Goal: Contribute content: Contribute content

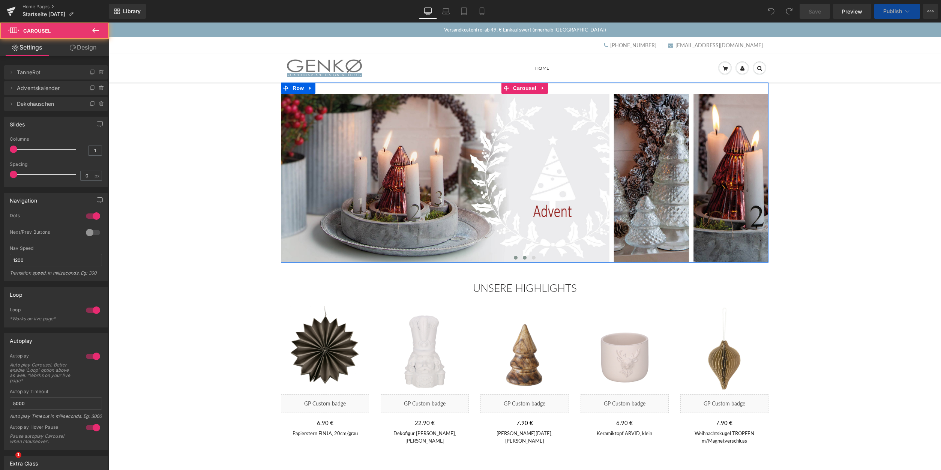
click at [525, 259] on span at bounding box center [525, 258] width 4 height 4
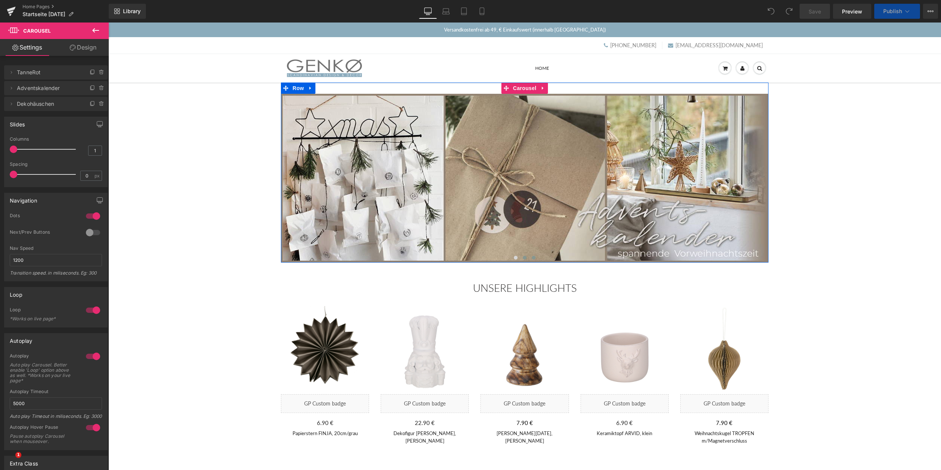
click at [535, 259] on span at bounding box center [534, 258] width 4 height 4
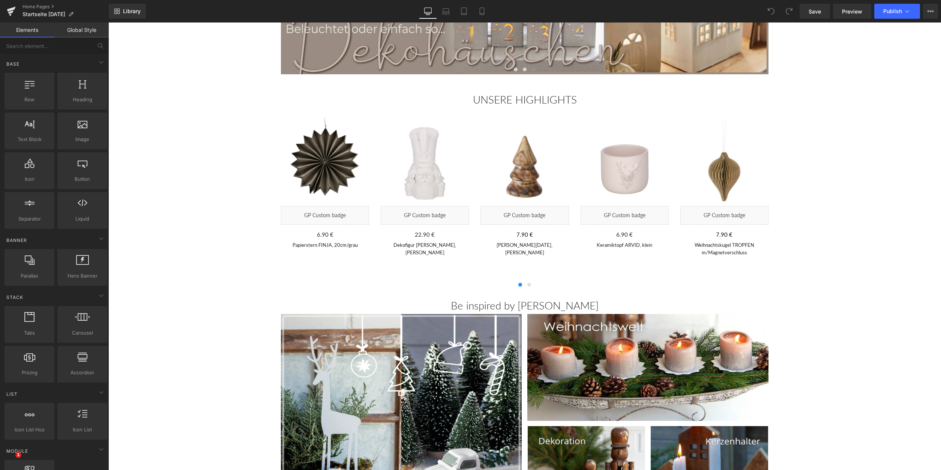
scroll to position [191, 0]
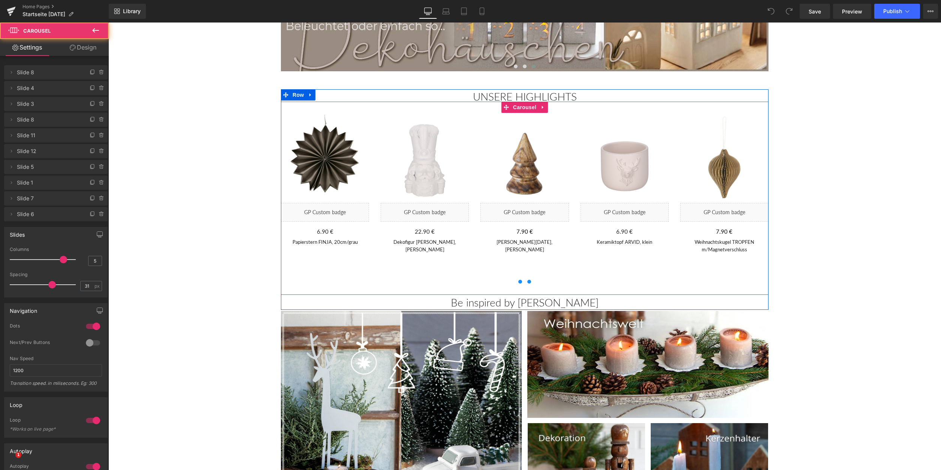
click at [529, 283] on span at bounding box center [529, 282] width 4 height 4
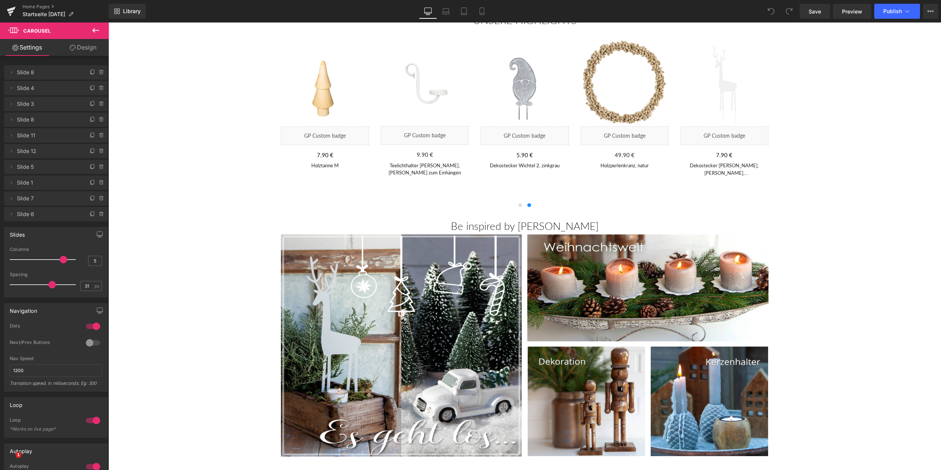
scroll to position [38, 0]
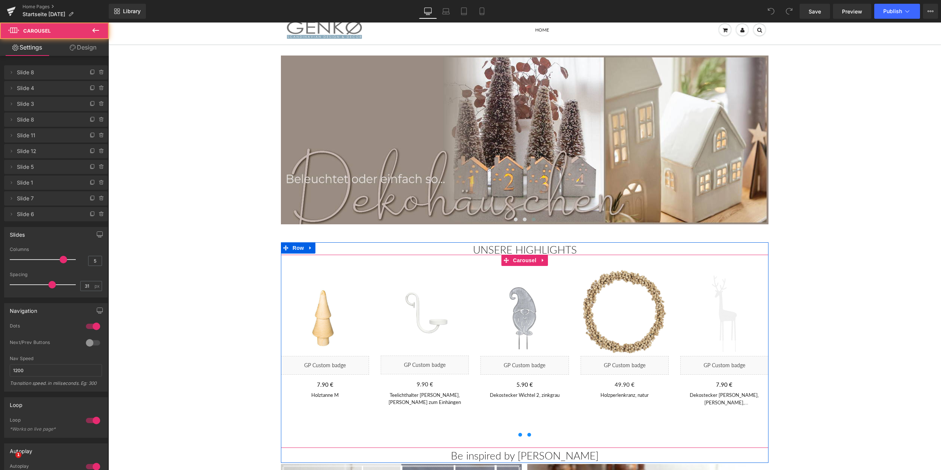
click at [521, 436] on span at bounding box center [520, 435] width 4 height 4
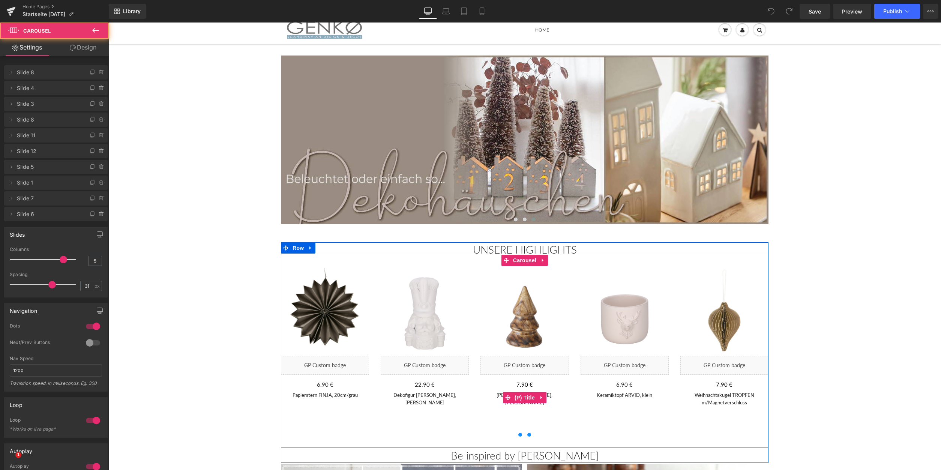
click at [529, 436] on span at bounding box center [529, 435] width 4 height 4
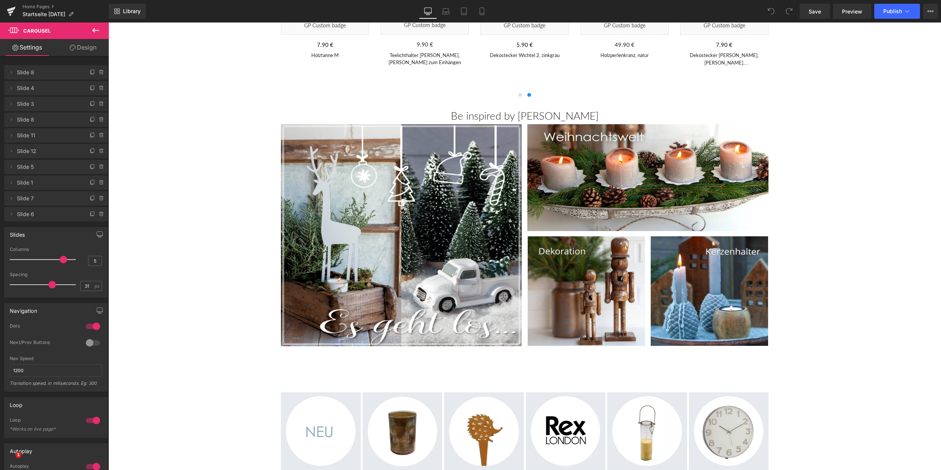
scroll to position [382, 0]
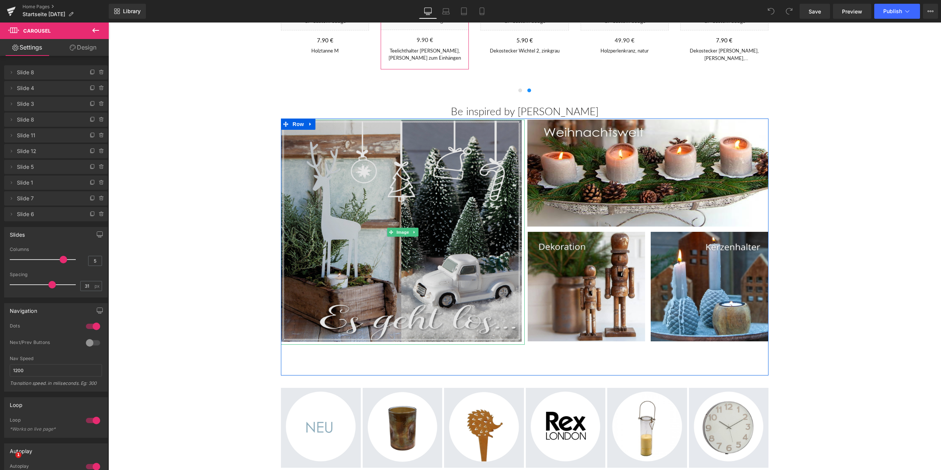
click at [375, 284] on img at bounding box center [403, 232] width 244 height 225
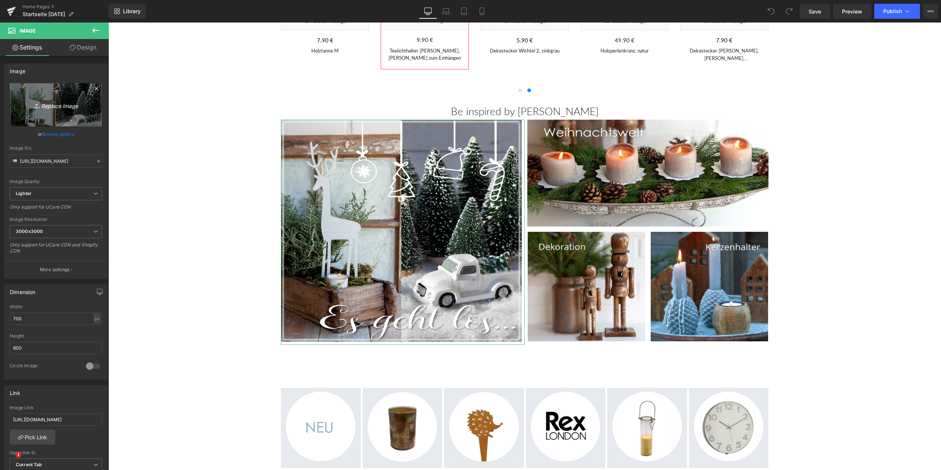
click at [66, 94] on link "Replace Image" at bounding box center [56, 104] width 92 height 43
type input "C:\fakepath\Startseite2025.jpg"
click at [72, 111] on input "file" at bounding box center [56, 101] width 92 height 37
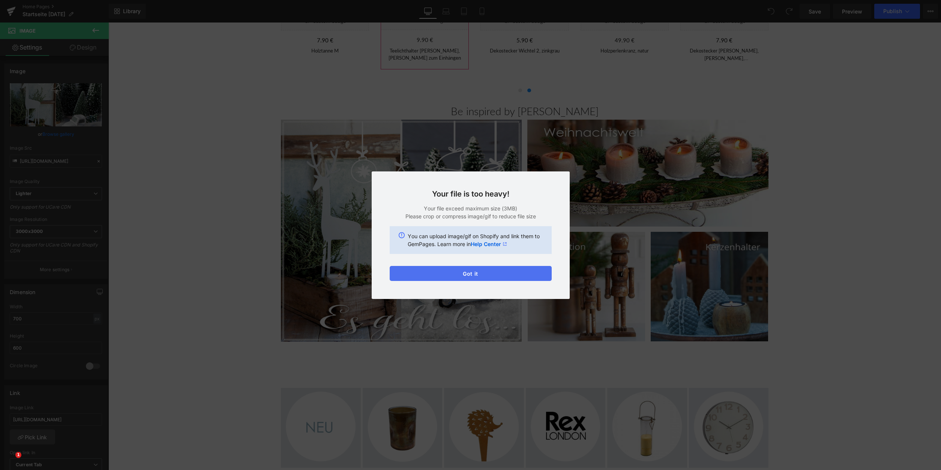
click at [406, 268] on button "Got it" at bounding box center [470, 273] width 162 height 15
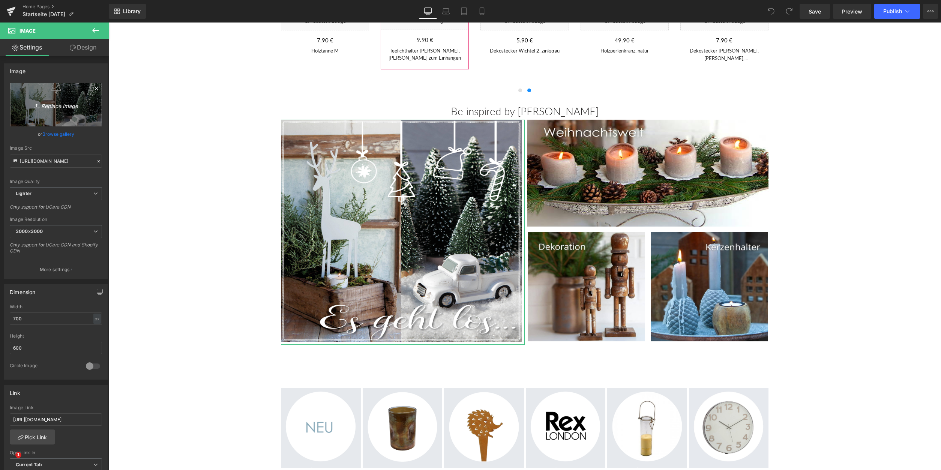
click at [84, 86] on link "Replace Image" at bounding box center [56, 104] width 92 height 43
type input "C:\fakepath\Startseite2025.jpg"
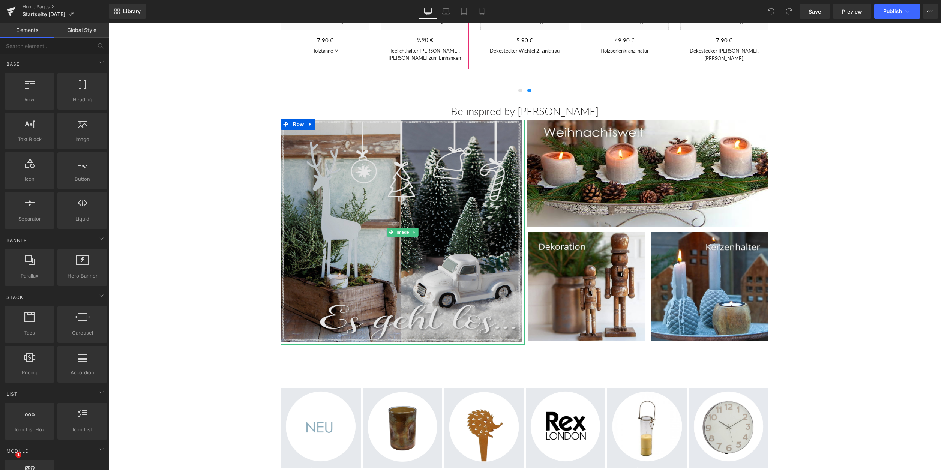
click at [366, 242] on img at bounding box center [403, 232] width 244 height 225
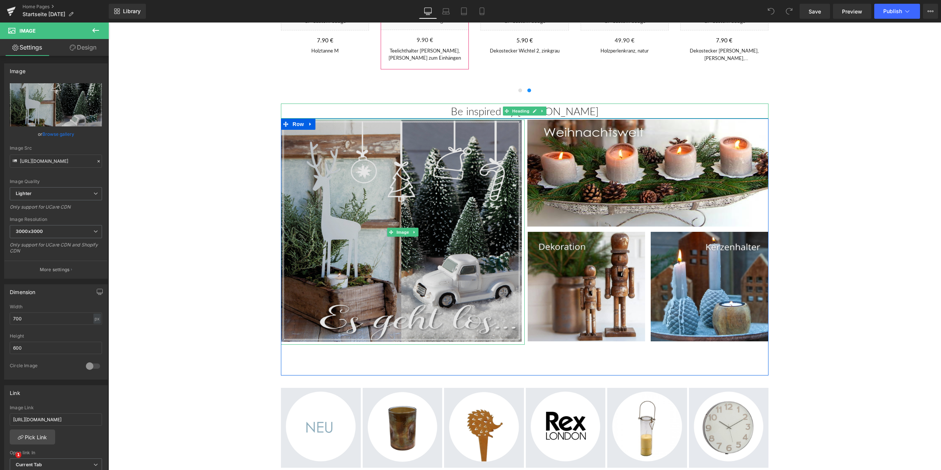
click at [382, 279] on img at bounding box center [403, 232] width 244 height 225
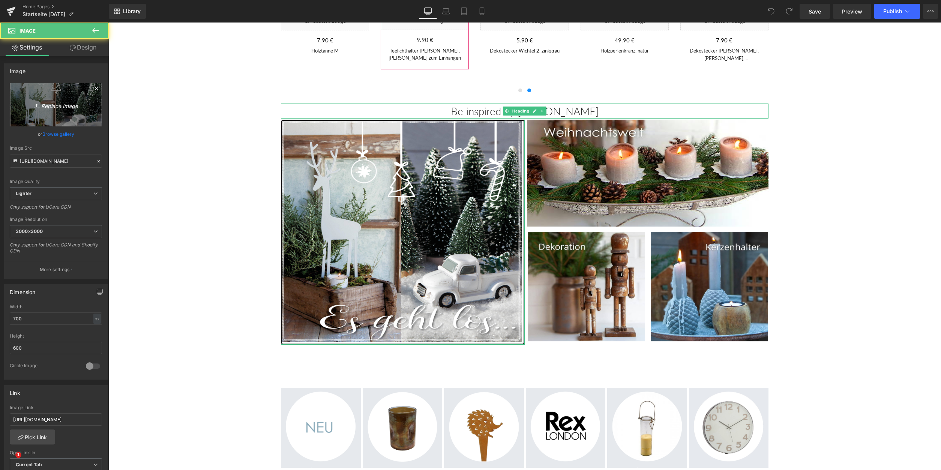
click at [76, 102] on icon "Replace Image" at bounding box center [56, 104] width 60 height 9
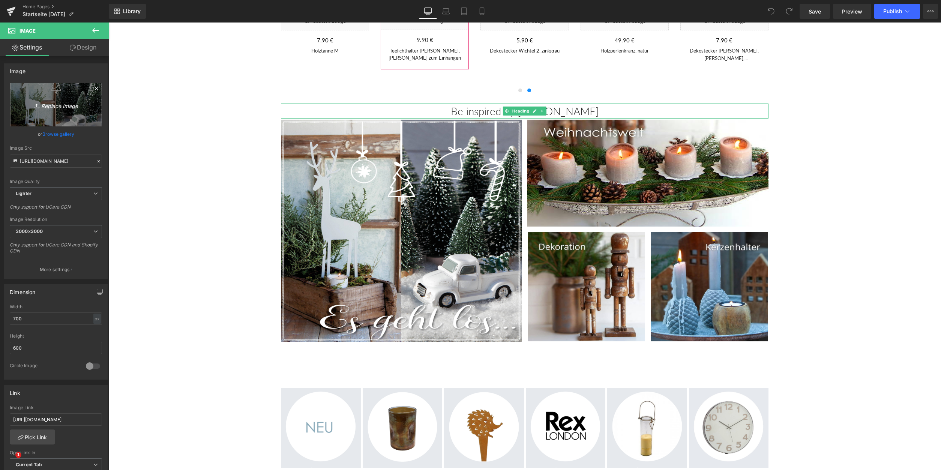
type input "C:\fakepath\Startseite2025.jpg"
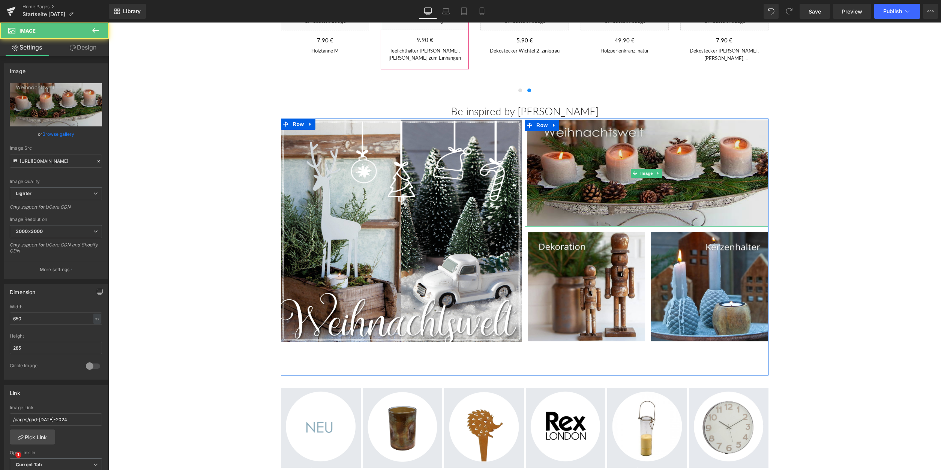
click at [589, 148] on img at bounding box center [646, 173] width 244 height 107
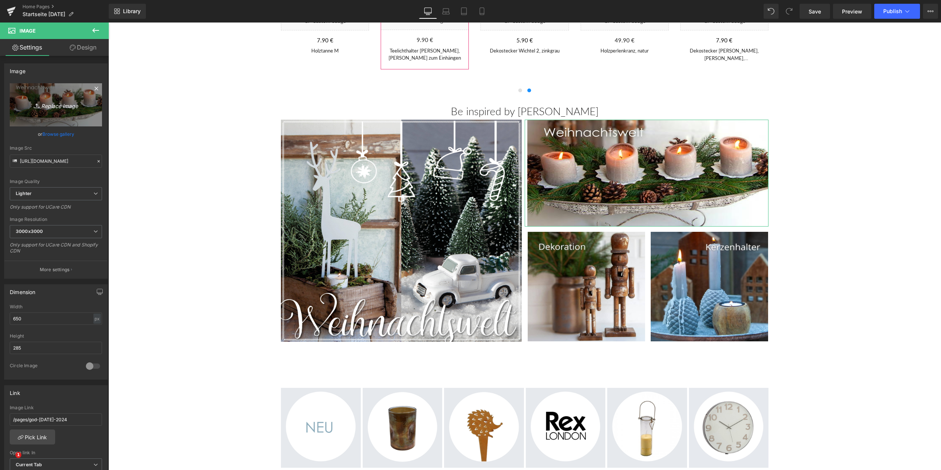
click at [78, 91] on link "Replace Image" at bounding box center [56, 104] width 92 height 43
type input "C:\fakepath\Dekoration.jpg"
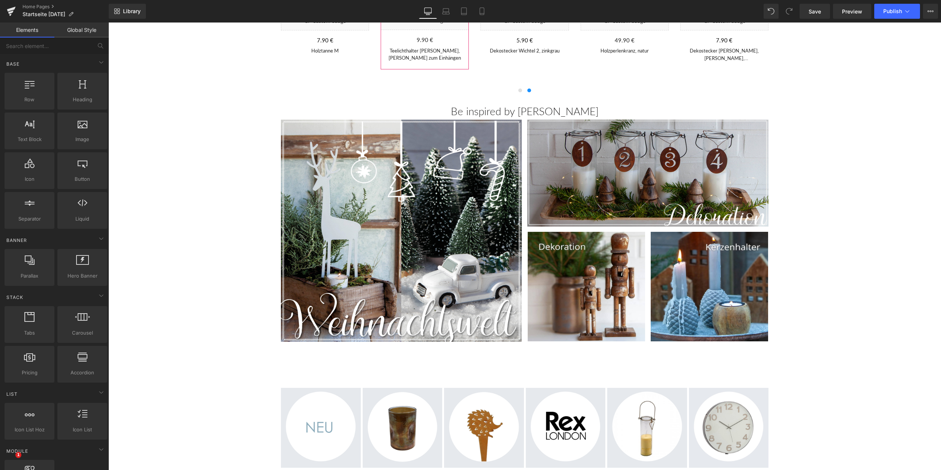
click at [810, 10] on span "Save" at bounding box center [814, 11] width 12 height 8
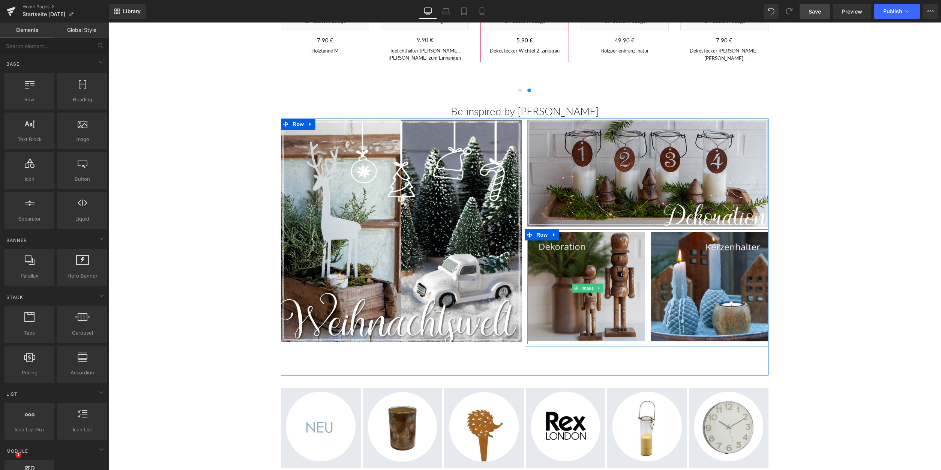
click at [575, 272] on img at bounding box center [587, 288] width 120 height 112
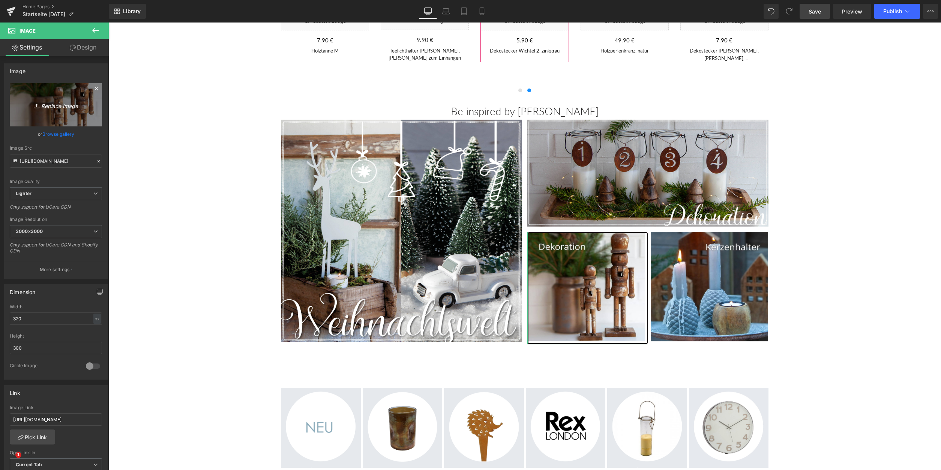
click at [67, 103] on icon "Replace Image" at bounding box center [56, 104] width 60 height 9
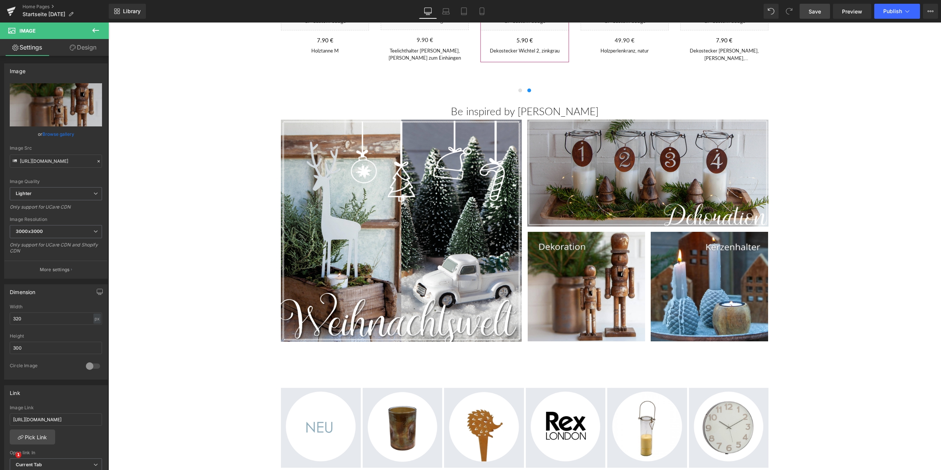
type input "C:\fakepath\Häuschen.jpg"
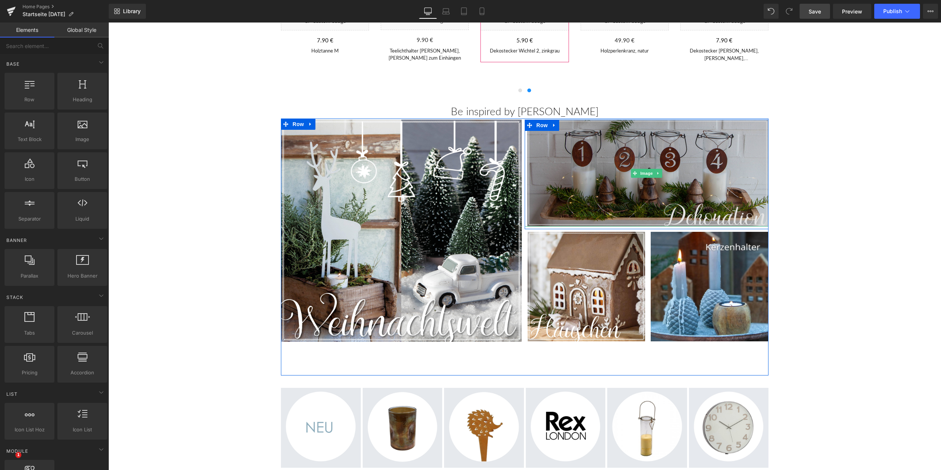
click at [574, 198] on img at bounding box center [646, 173] width 244 height 107
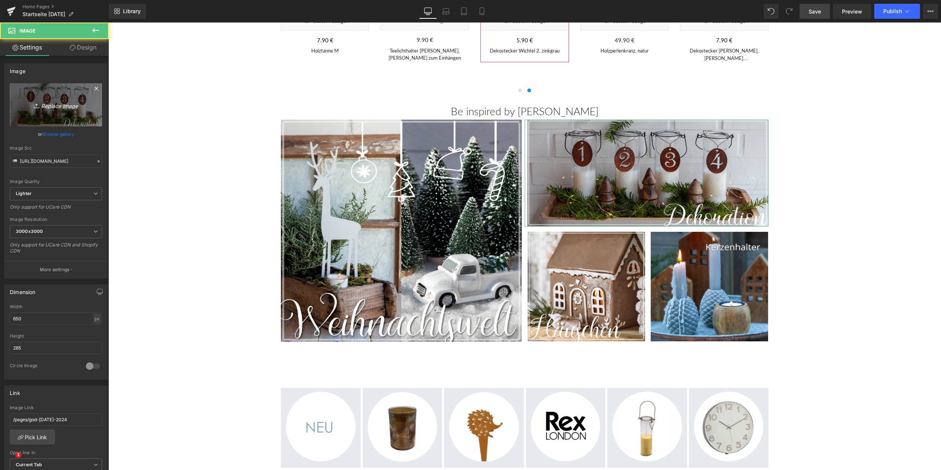
click at [58, 105] on icon "Replace Image" at bounding box center [56, 104] width 60 height 9
type input "C:\fakepath\Dekoration.jpg"
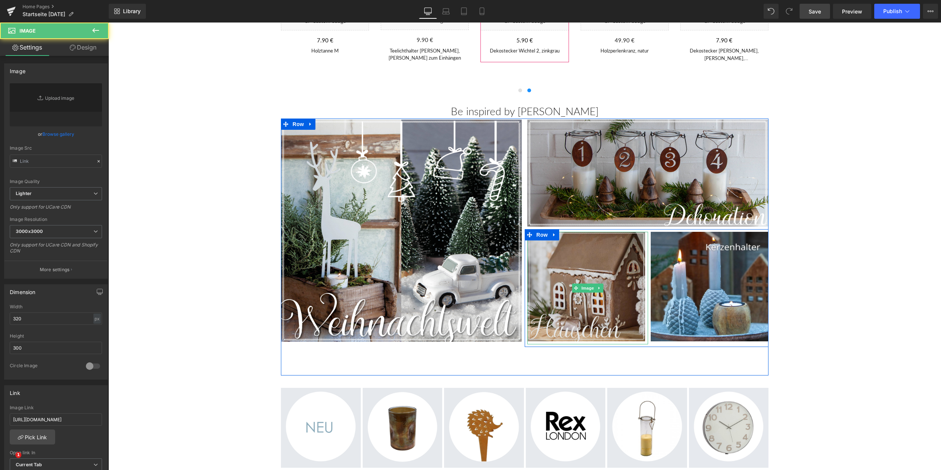
click at [581, 263] on img at bounding box center [587, 288] width 120 height 112
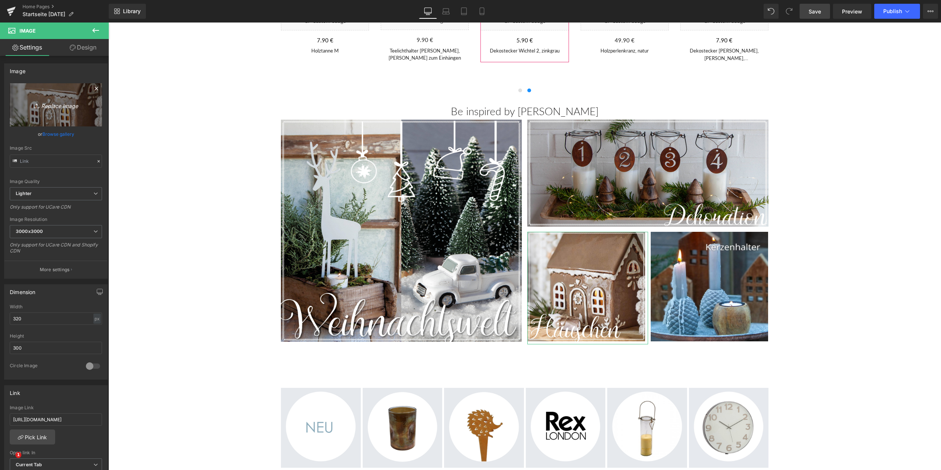
click at [69, 94] on link "Replace Image" at bounding box center [56, 104] width 92 height 43
type input "C:\fakepath\Häuschen.jpg"
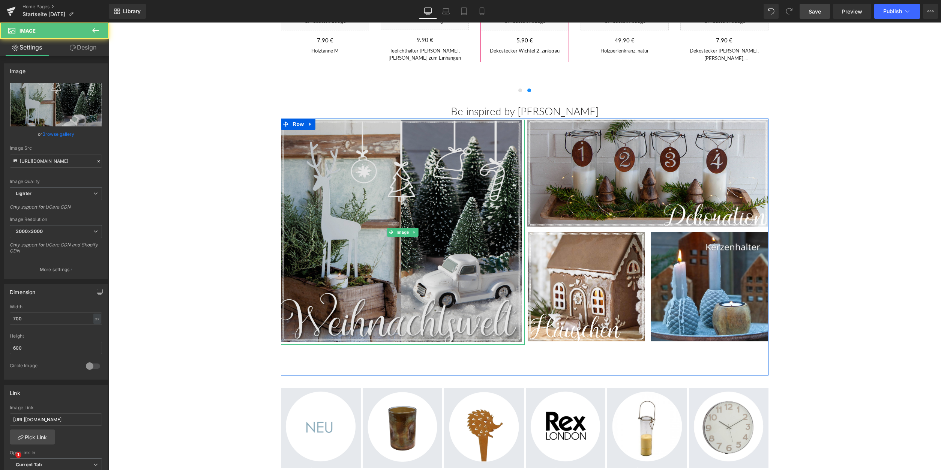
click at [402, 254] on img at bounding box center [403, 232] width 244 height 225
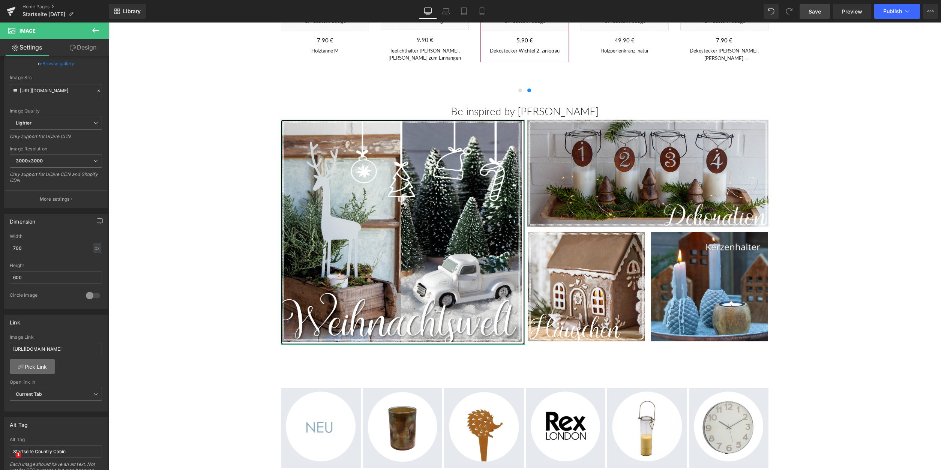
scroll to position [76, 0]
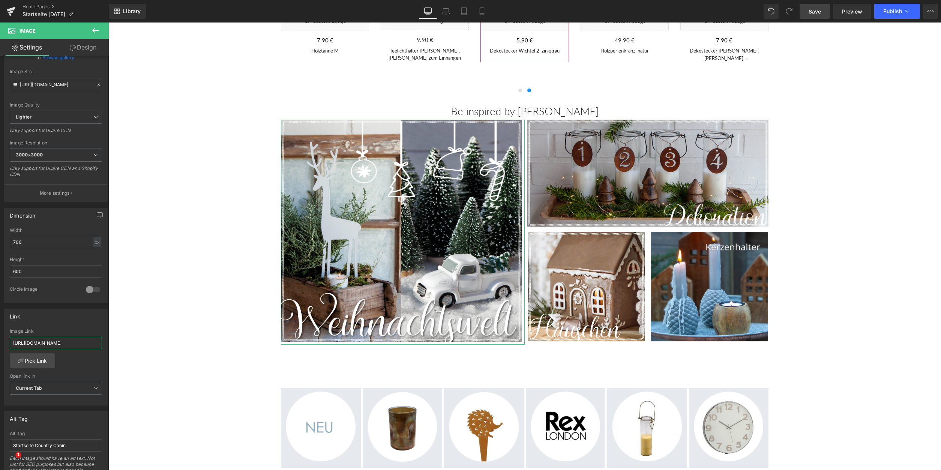
click at [42, 343] on input "[URL][DOMAIN_NAME]" at bounding box center [56, 343] width 92 height 12
click at [33, 361] on link "Pick Link" at bounding box center [32, 360] width 45 height 15
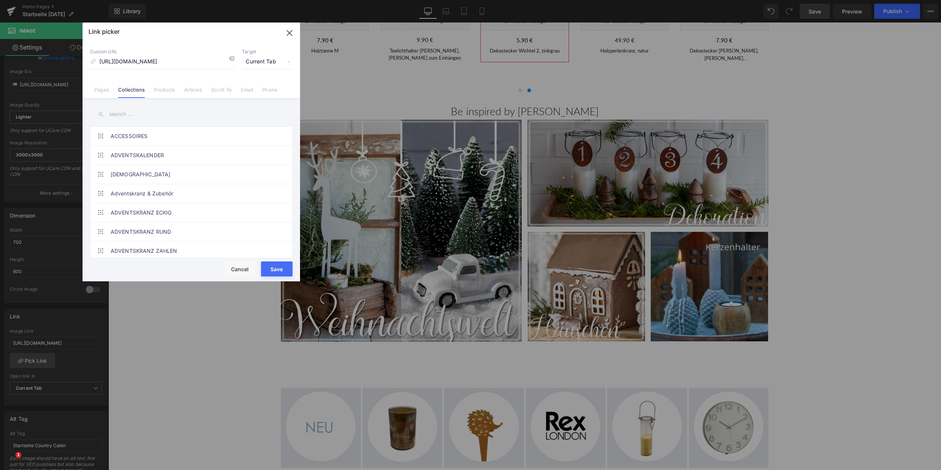
click at [116, 115] on input "text" at bounding box center [191, 114] width 202 height 17
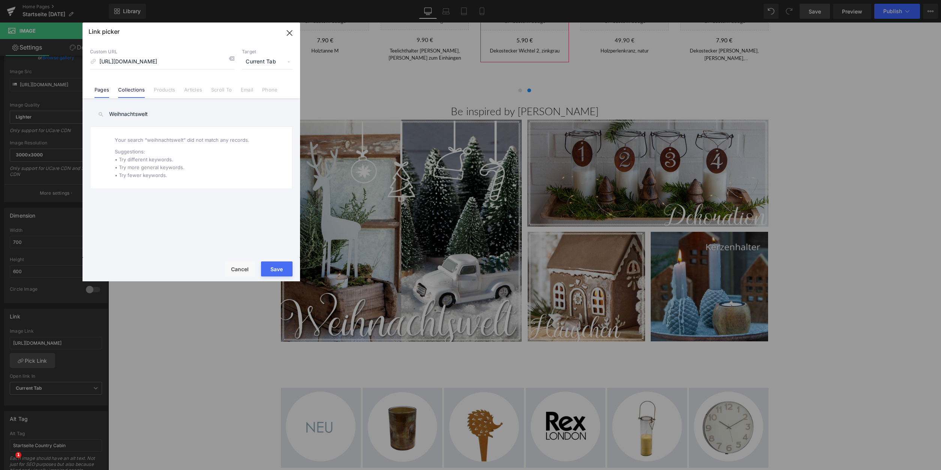
type input "Weihnachtswelt"
click at [95, 90] on link "Pages" at bounding box center [101, 92] width 15 height 11
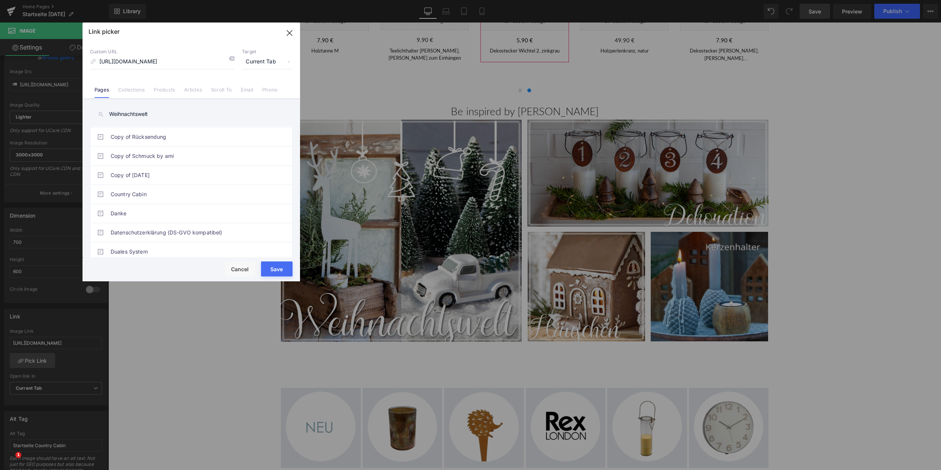
scroll to position [268, 0]
click at [100, 114] on icon at bounding box center [100, 114] width 6 height 6
click at [165, 243] on link "Weihnachtswelt" at bounding box center [193, 247] width 165 height 19
click at [269, 266] on button "Save" at bounding box center [276, 268] width 31 height 15
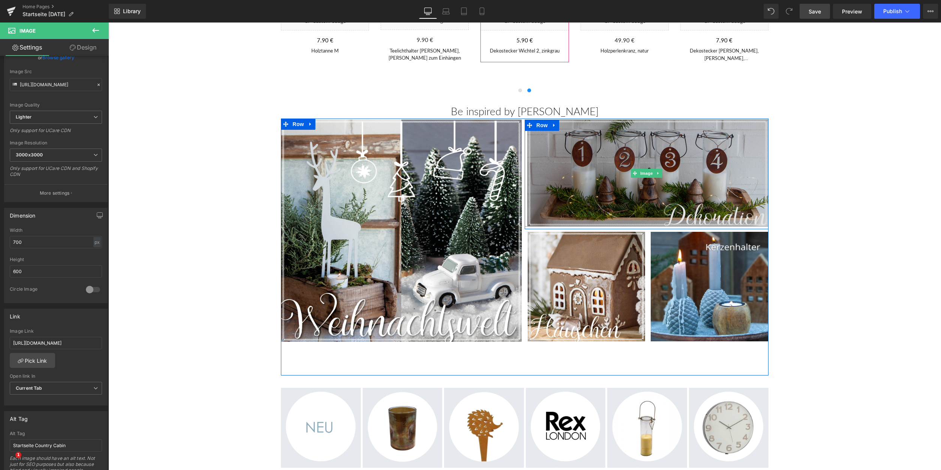
click at [632, 203] on img at bounding box center [646, 173] width 244 height 107
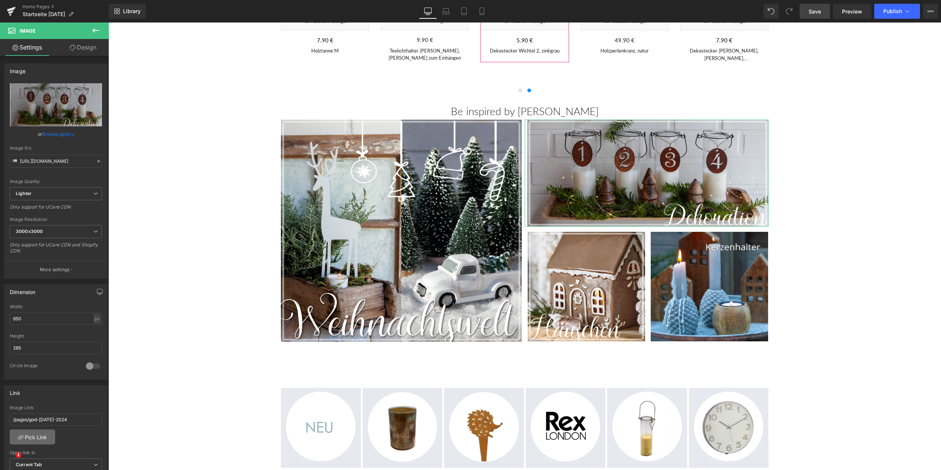
click at [39, 436] on link "Pick Link" at bounding box center [32, 436] width 45 height 15
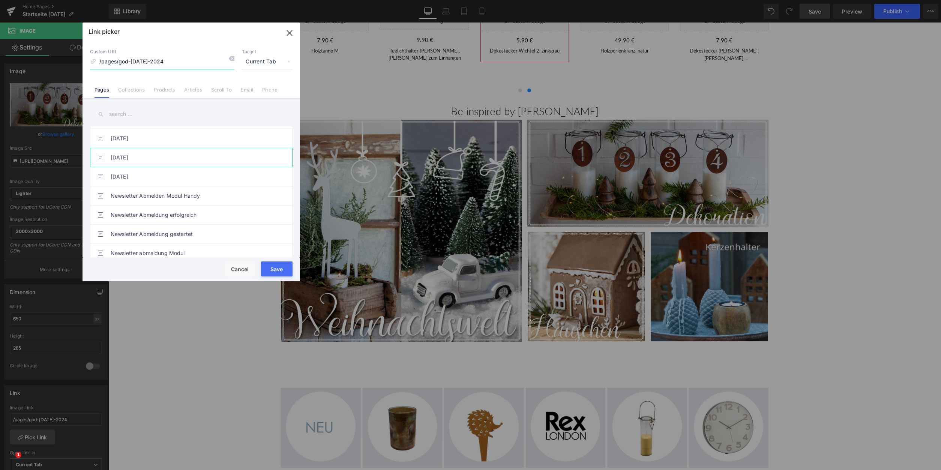
scroll to position [825, 0]
click at [113, 115] on input "text" at bounding box center [191, 114] width 202 height 17
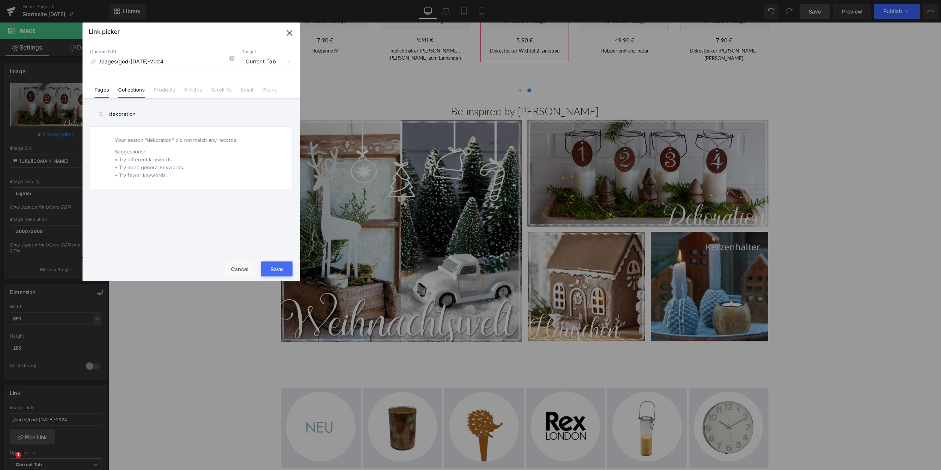
click at [126, 91] on link "Collections" at bounding box center [131, 92] width 27 height 11
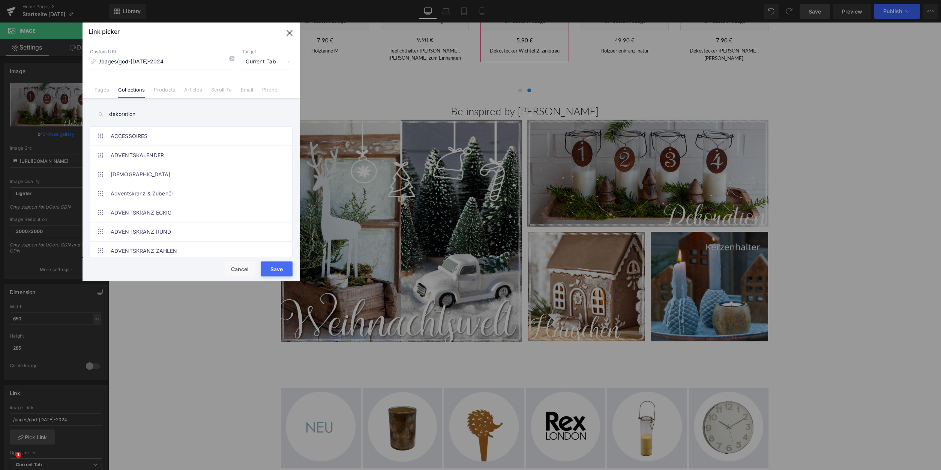
click at [109, 114] on input "dekoration" at bounding box center [191, 114] width 202 height 17
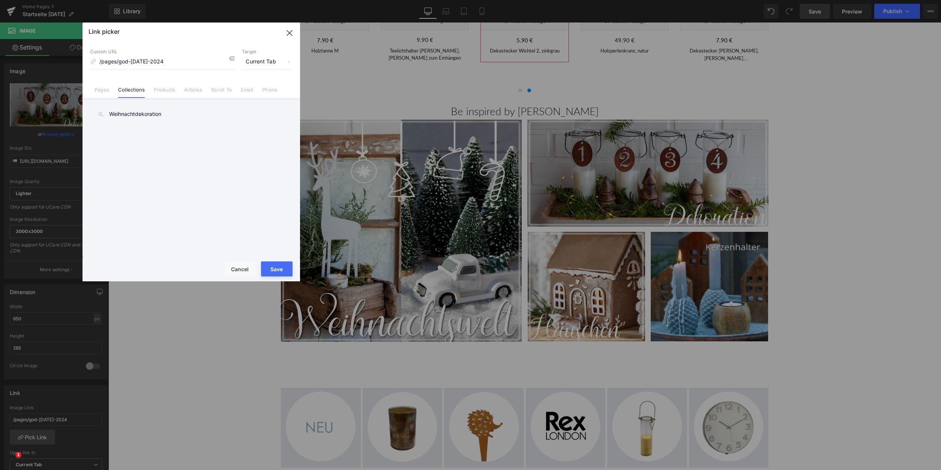
type input "Weihnachtsdekoration"
drag, startPoint x: 171, startPoint y: 114, endPoint x: 198, endPoint y: 99, distance: 30.5
click at [189, 113] on input "Weihnachtsdekoration" at bounding box center [191, 114] width 202 height 17
click at [289, 31] on icon "button" at bounding box center [289, 33] width 12 height 12
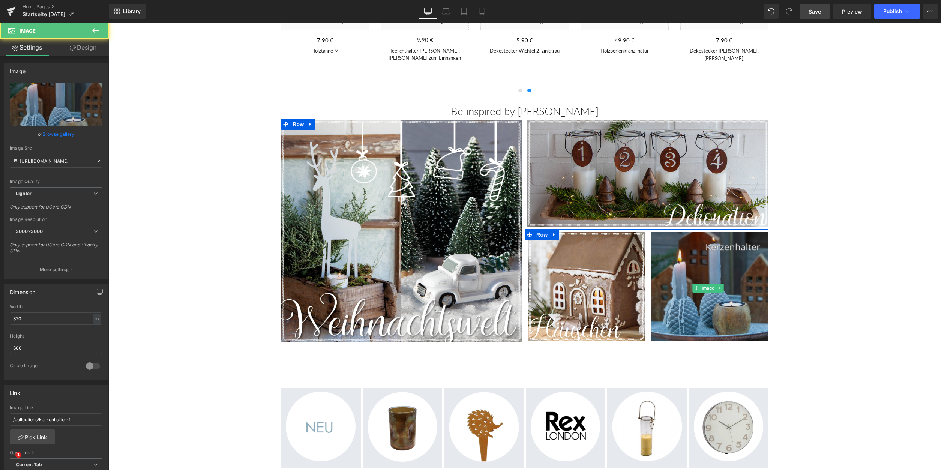
click at [706, 280] on img at bounding box center [708, 288] width 120 height 112
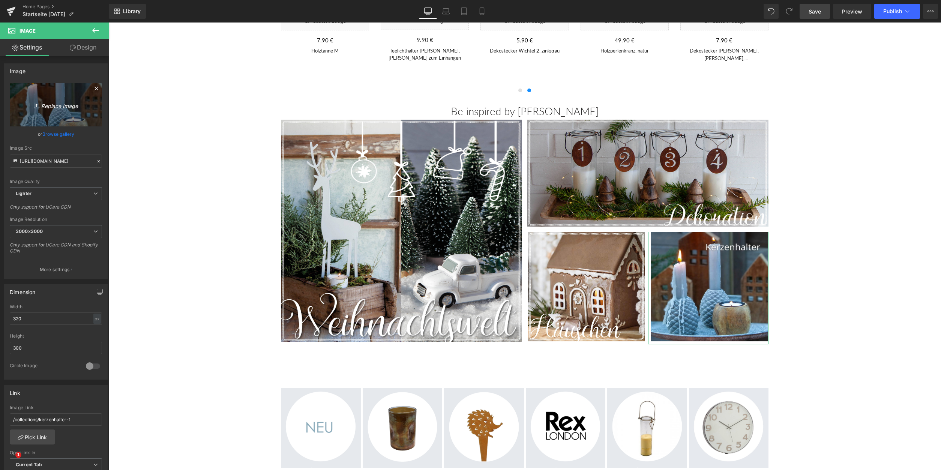
click at [55, 96] on link "Replace Image" at bounding box center [56, 104] width 92 height 43
type input "C:\fakepath\Adventskranz.jpg"
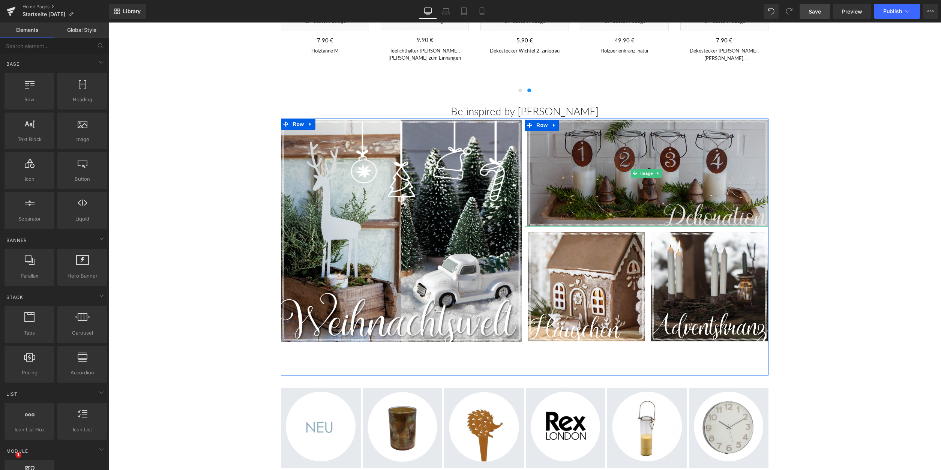
click at [593, 204] on img at bounding box center [646, 173] width 244 height 107
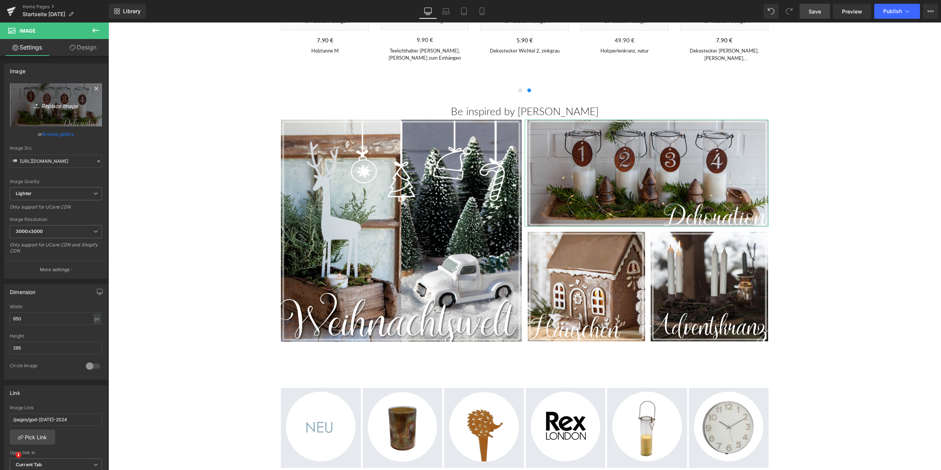
click at [55, 104] on icon "Replace Image" at bounding box center [56, 104] width 60 height 9
type input "C:\fakepath\Dekoration.jpg"
click at [816, 13] on span "Save" at bounding box center [814, 11] width 12 height 8
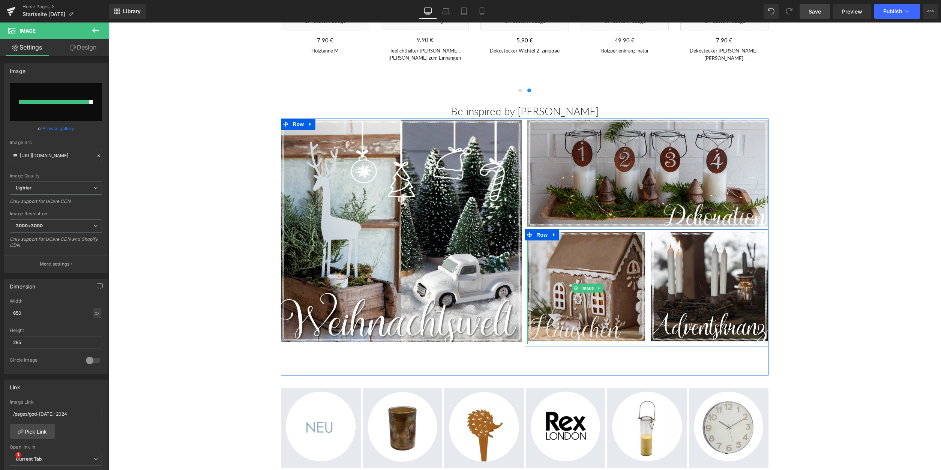
click at [567, 281] on img at bounding box center [587, 288] width 120 height 112
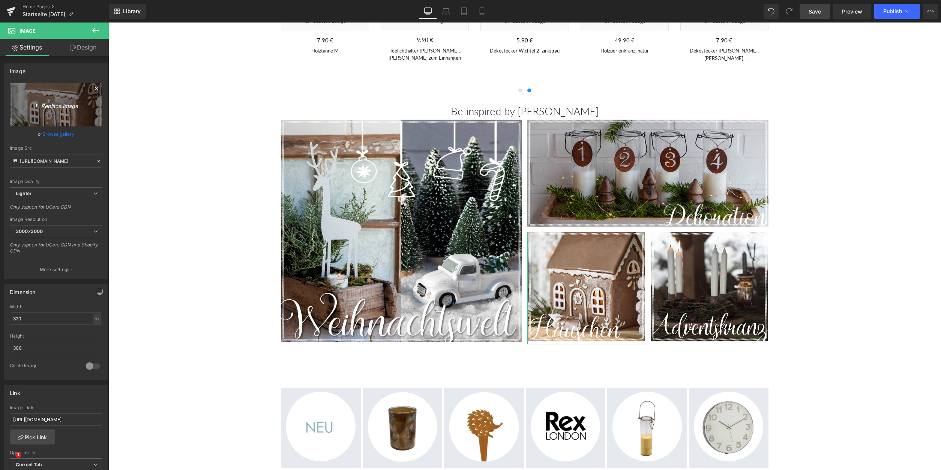
click at [53, 94] on link "Replace Image" at bounding box center [56, 104] width 92 height 43
type input "C:\fakepath\Häuschen.jpg"
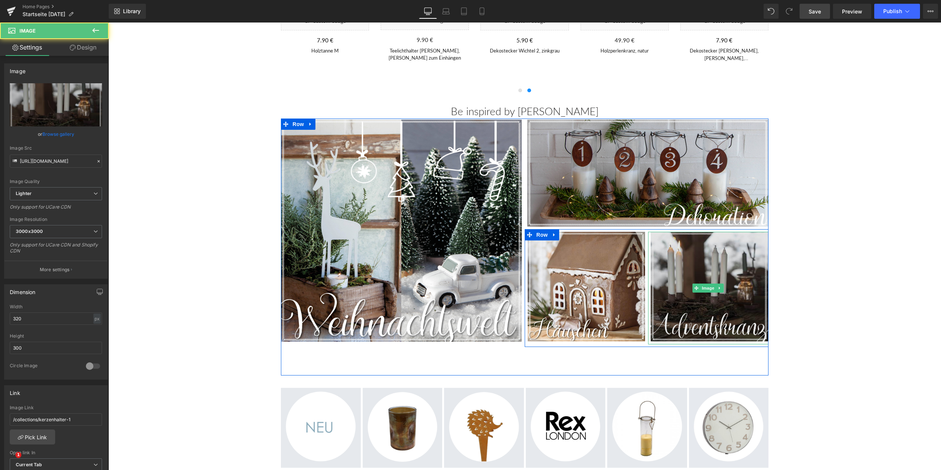
click at [675, 261] on img at bounding box center [708, 288] width 120 height 112
click at [677, 246] on img at bounding box center [708, 288] width 120 height 112
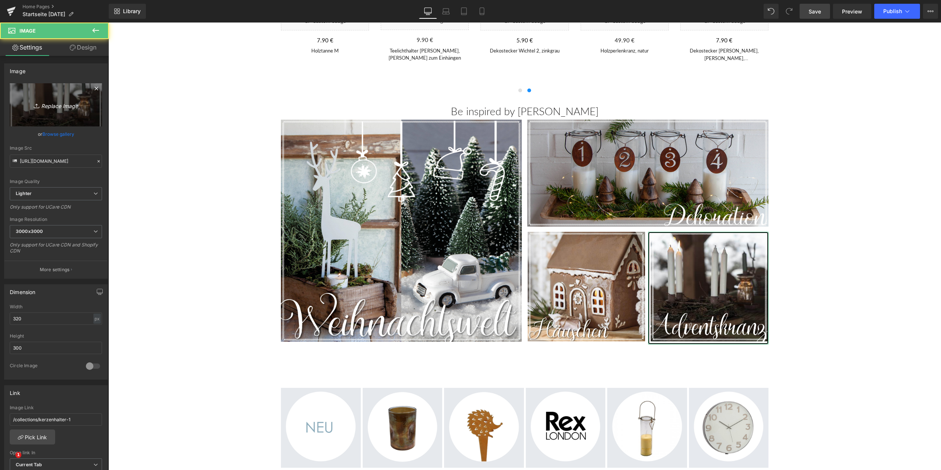
click at [66, 104] on icon "Replace Image" at bounding box center [56, 104] width 60 height 9
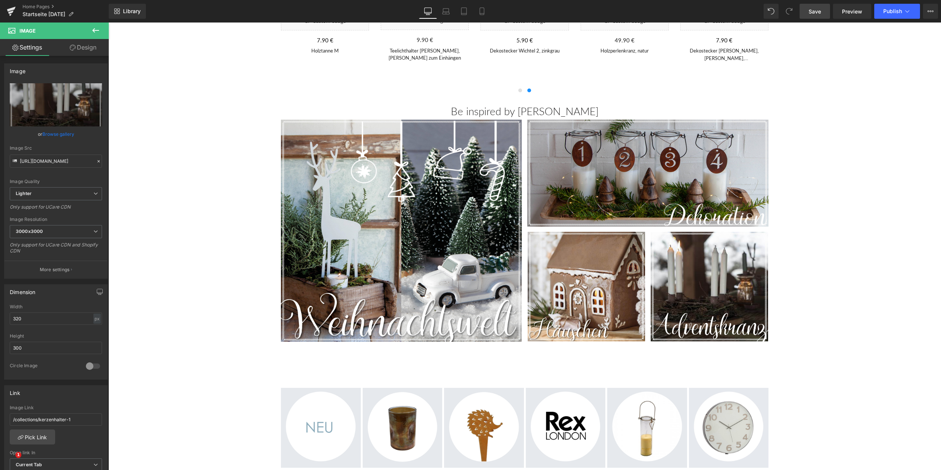
type input "C:\fakepath\Adventskranz.jpg"
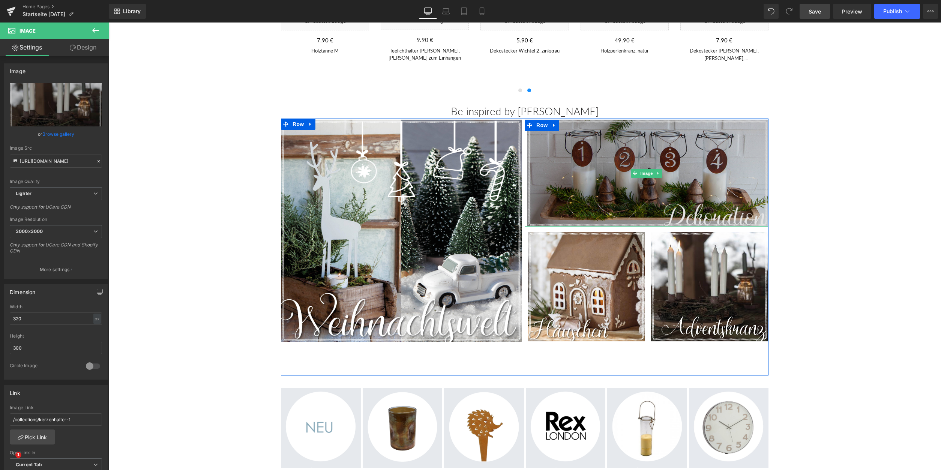
click at [564, 156] on img at bounding box center [646, 173] width 244 height 107
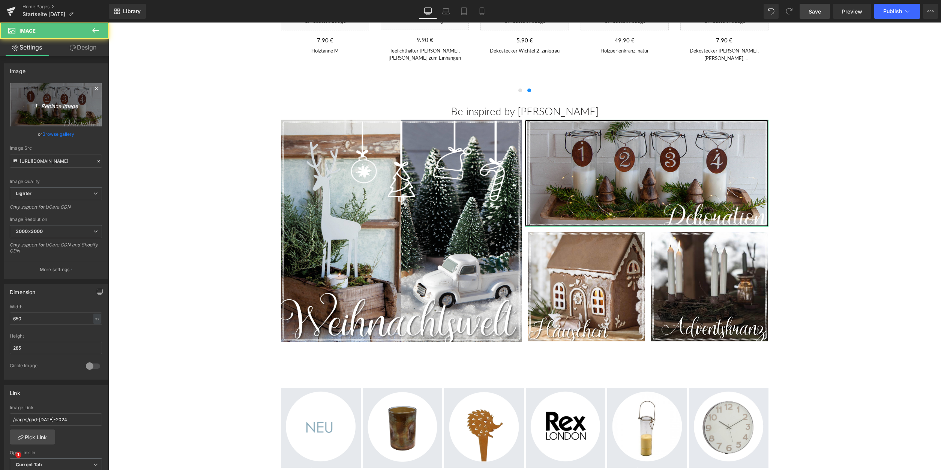
click at [81, 94] on link "Replace Image" at bounding box center [56, 104] width 92 height 43
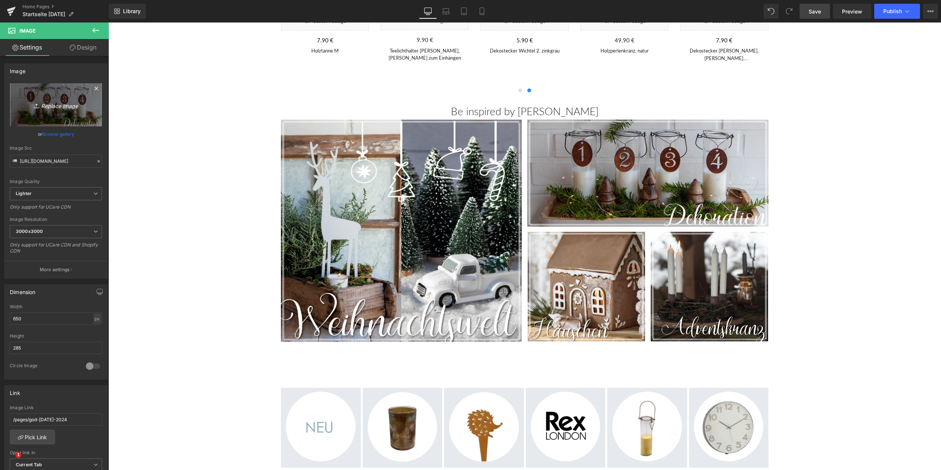
type input "C:\fakepath\Dekoration.jpg"
click at [818, 14] on span "Save" at bounding box center [814, 11] width 12 height 8
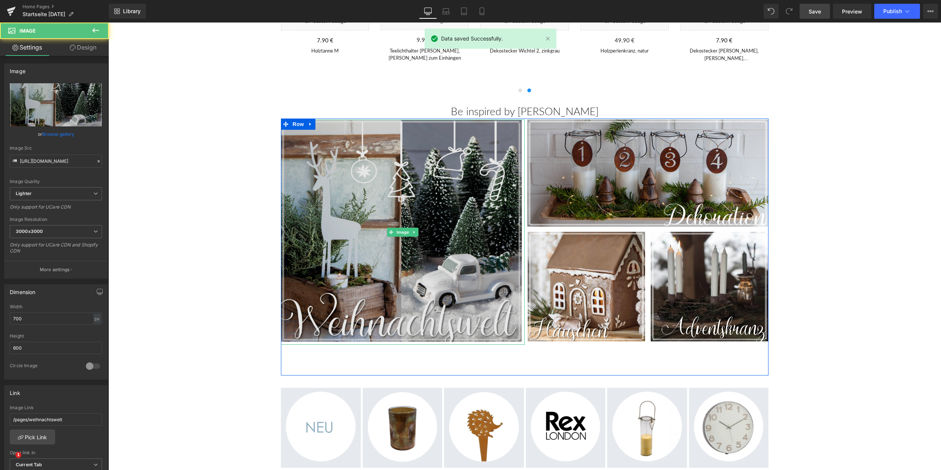
click at [325, 256] on img at bounding box center [403, 232] width 244 height 225
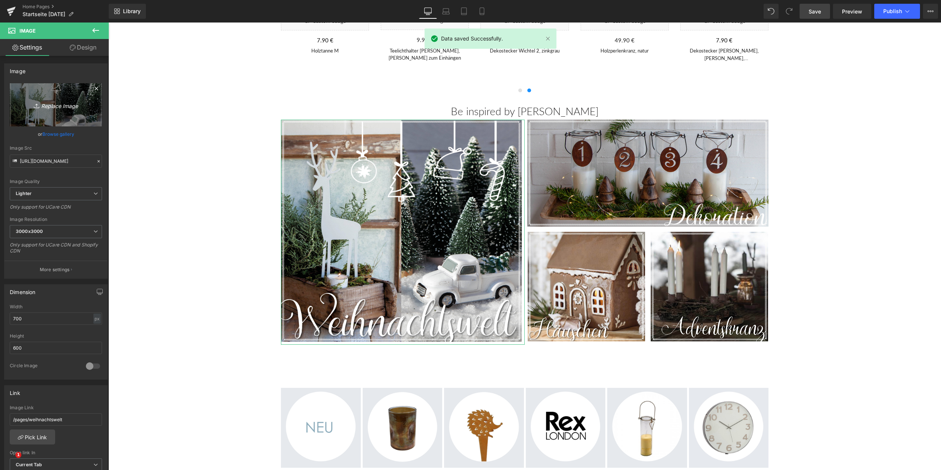
click at [39, 91] on link "Replace Image" at bounding box center [56, 104] width 92 height 43
type input "C:\fakepath\Startseite 2025.jpg"
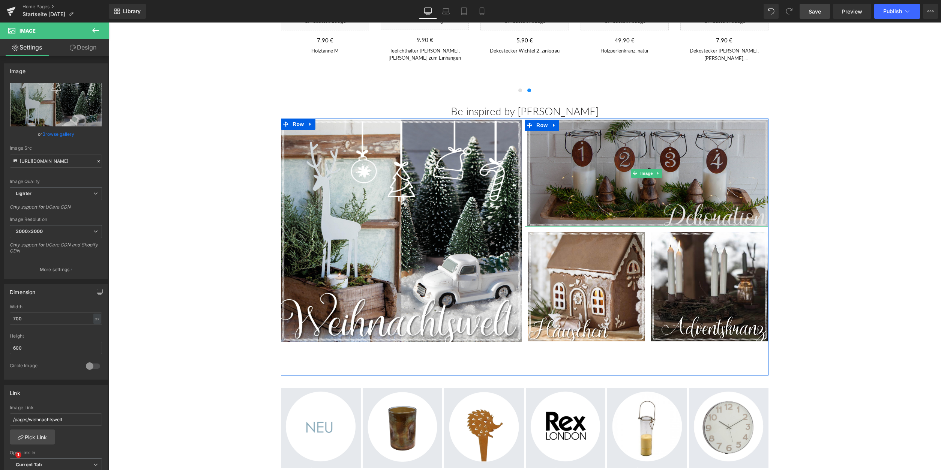
click at [586, 170] on img at bounding box center [646, 173] width 244 height 107
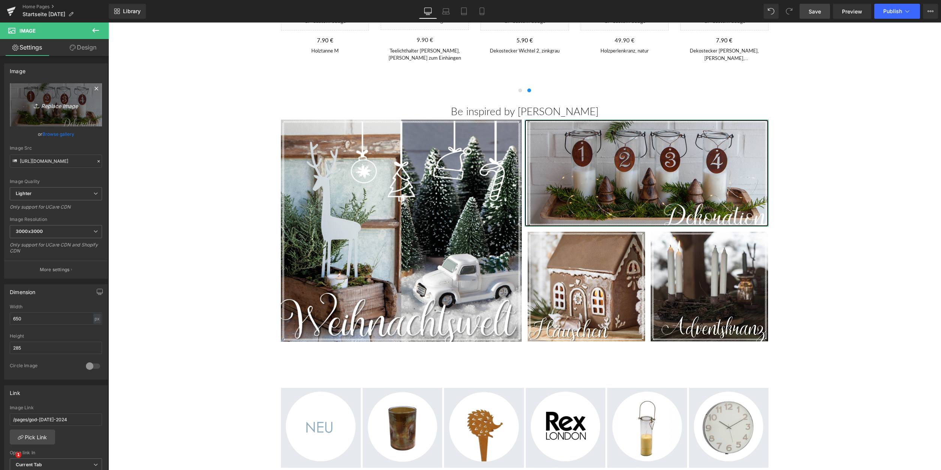
click at [61, 107] on icon "Replace Image" at bounding box center [56, 104] width 60 height 9
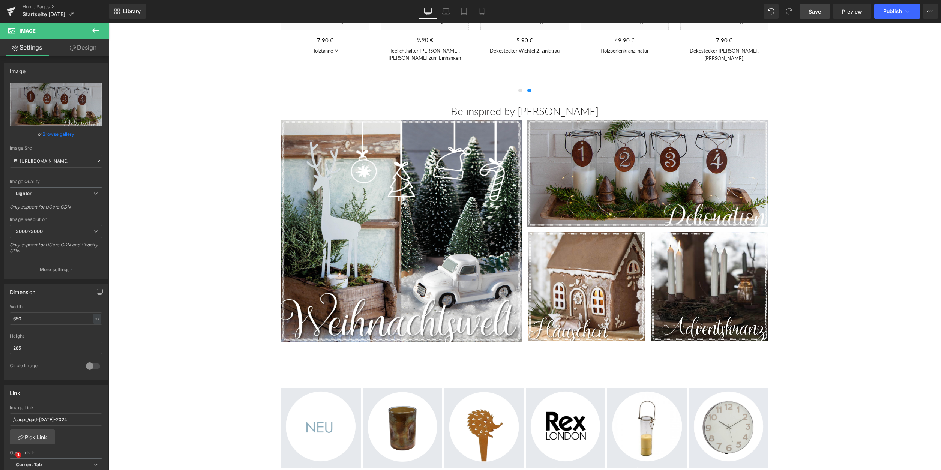
drag, startPoint x: 820, startPoint y: 10, endPoint x: 133, endPoint y: 109, distance: 693.6
click at [820, 10] on span "Save" at bounding box center [814, 11] width 12 height 8
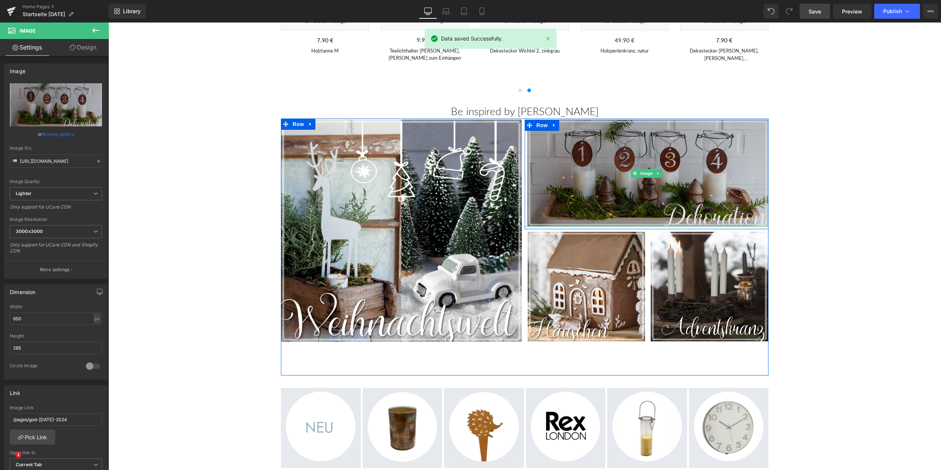
click at [563, 161] on img at bounding box center [646, 173] width 244 height 107
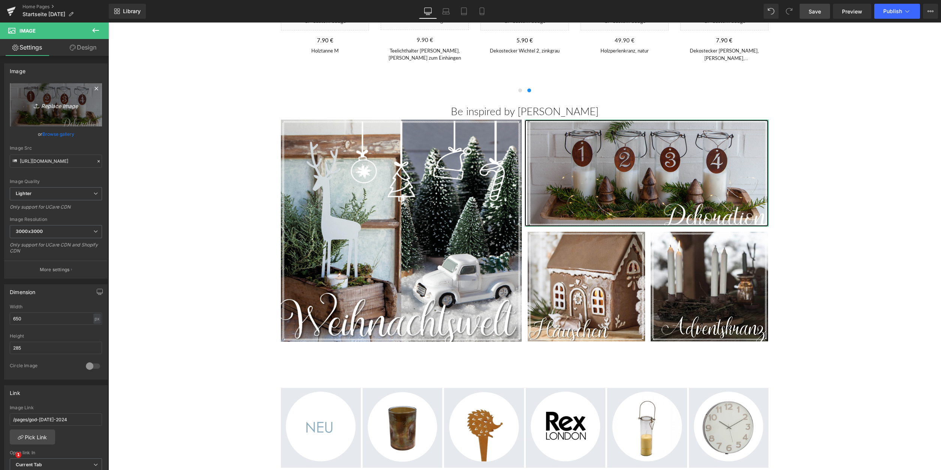
click at [62, 106] on icon "Replace Image" at bounding box center [56, 104] width 60 height 9
type input "C:\fakepath\Dekoration.jpg"
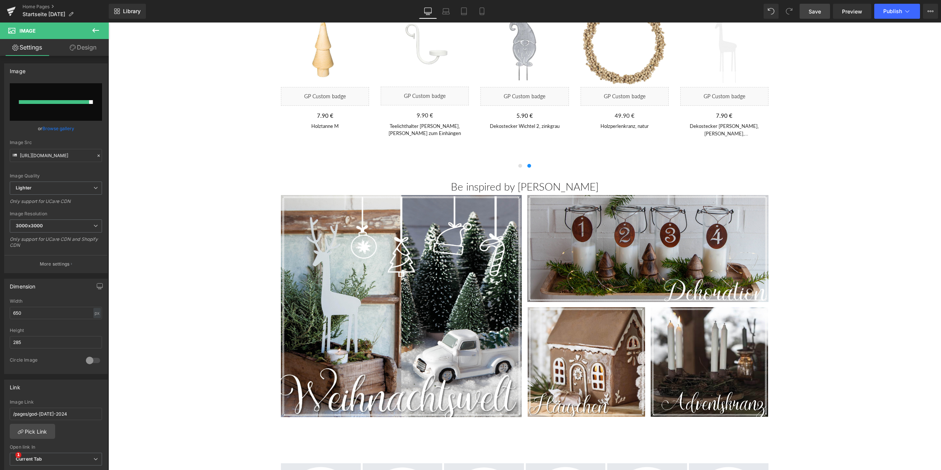
scroll to position [306, 0]
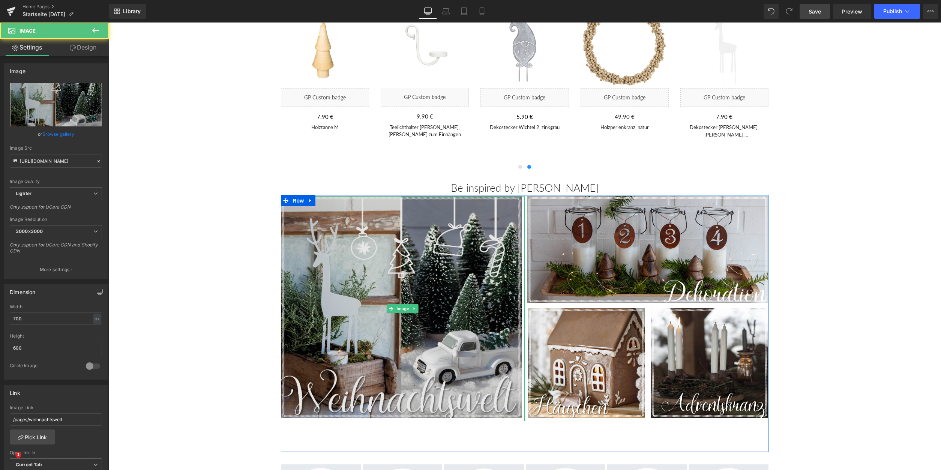
click at [437, 212] on img at bounding box center [403, 308] width 244 height 225
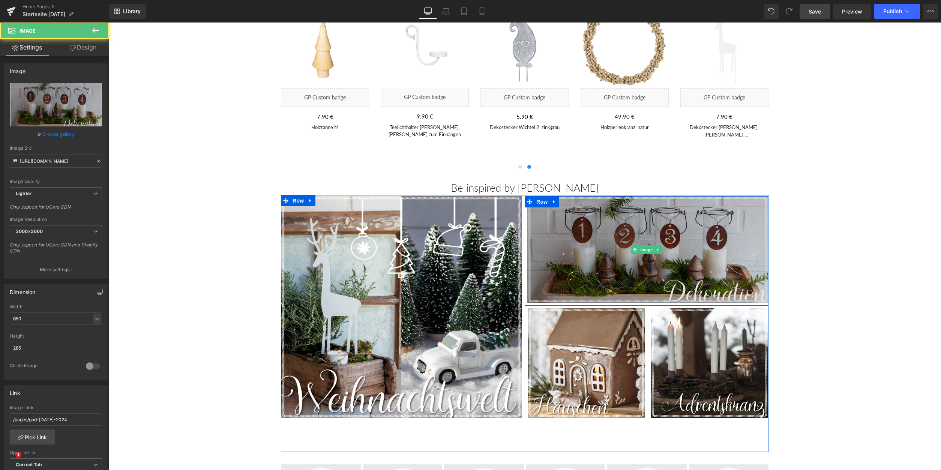
click at [619, 217] on img at bounding box center [646, 249] width 244 height 107
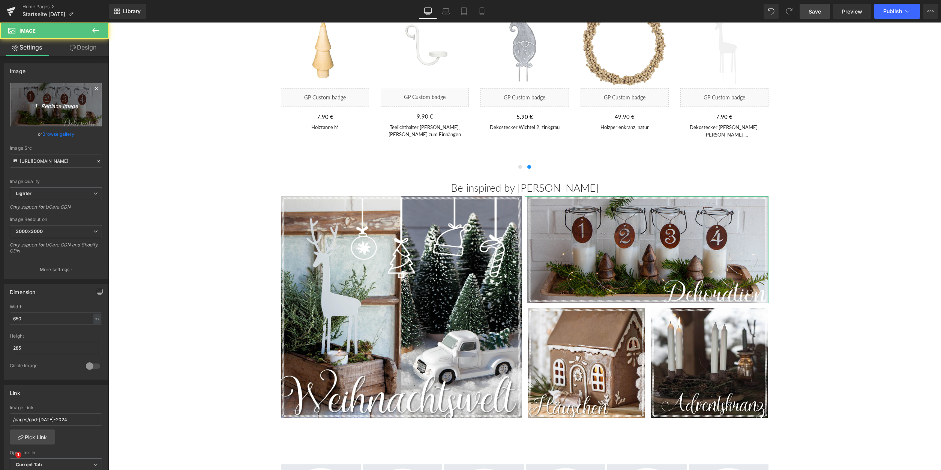
click at [65, 92] on link "Replace Image" at bounding box center [56, 104] width 92 height 43
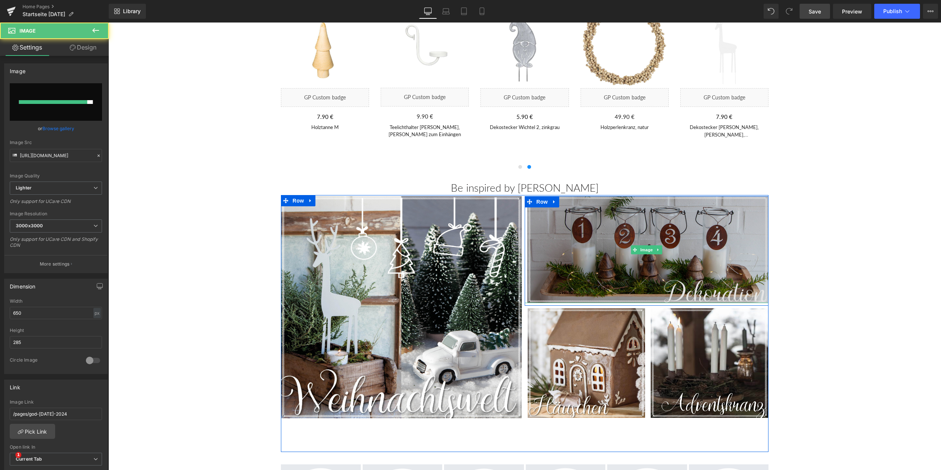
click at [622, 234] on img at bounding box center [646, 249] width 244 height 107
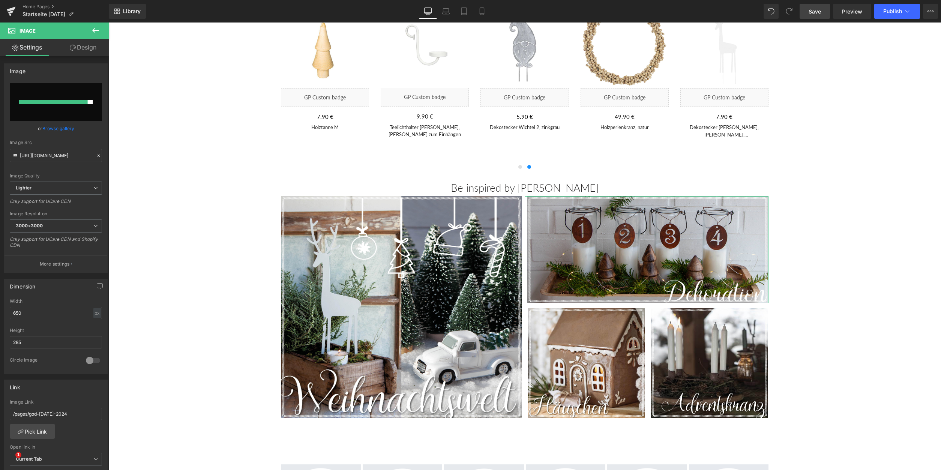
click at [74, 90] on input "file" at bounding box center [56, 101] width 92 height 37
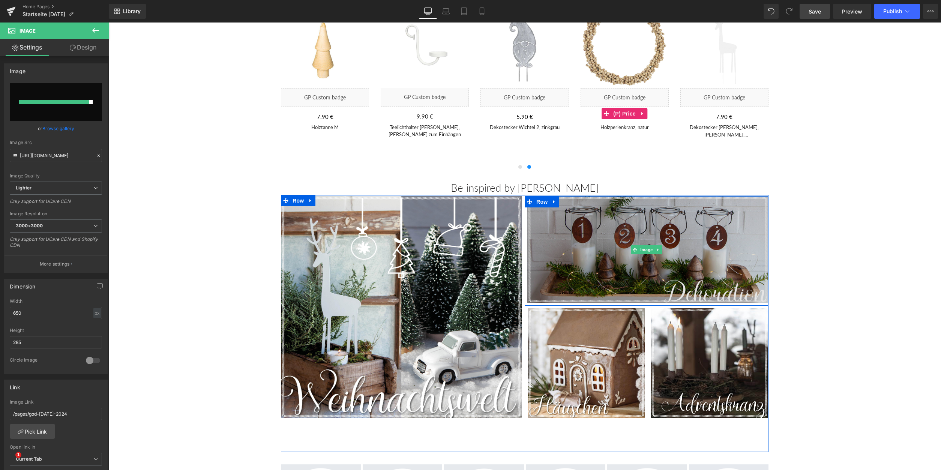
click at [711, 243] on img at bounding box center [646, 249] width 244 height 107
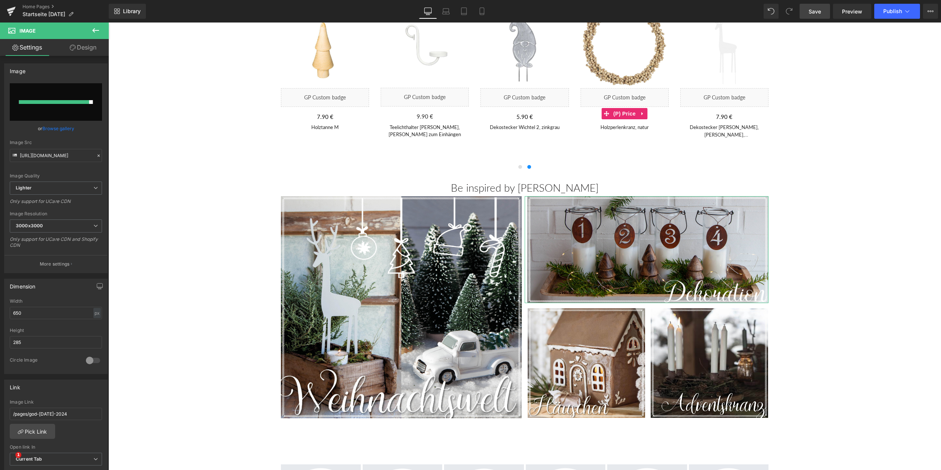
click at [64, 93] on input "file" at bounding box center [56, 101] width 92 height 37
type input "C:\fakepath\Dekoration.png"
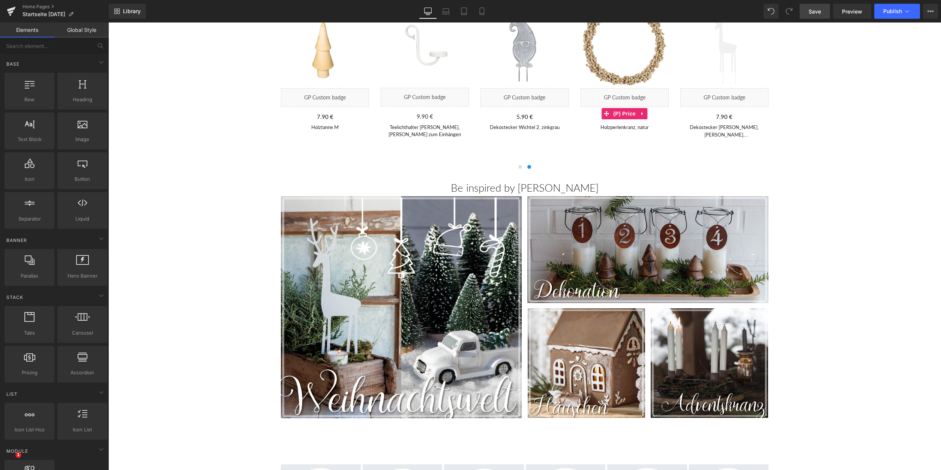
click at [839, 13] on link "Preview" at bounding box center [852, 11] width 38 height 15
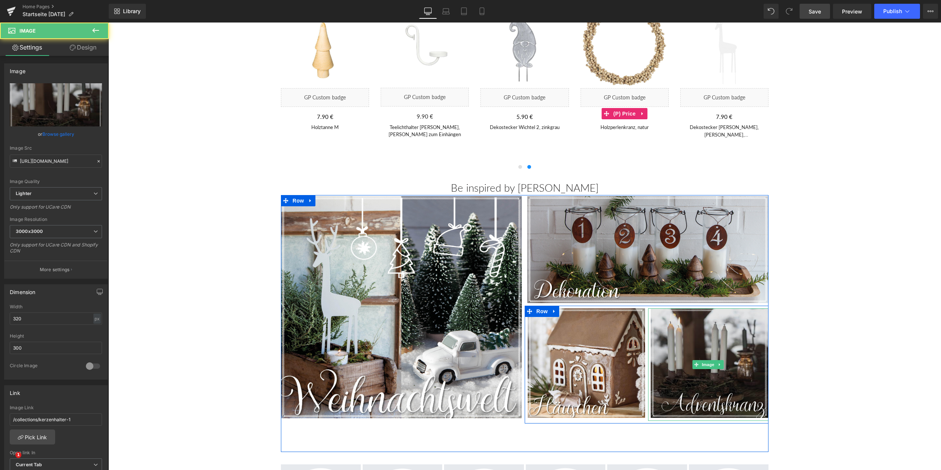
click at [687, 338] on img at bounding box center [708, 364] width 120 height 112
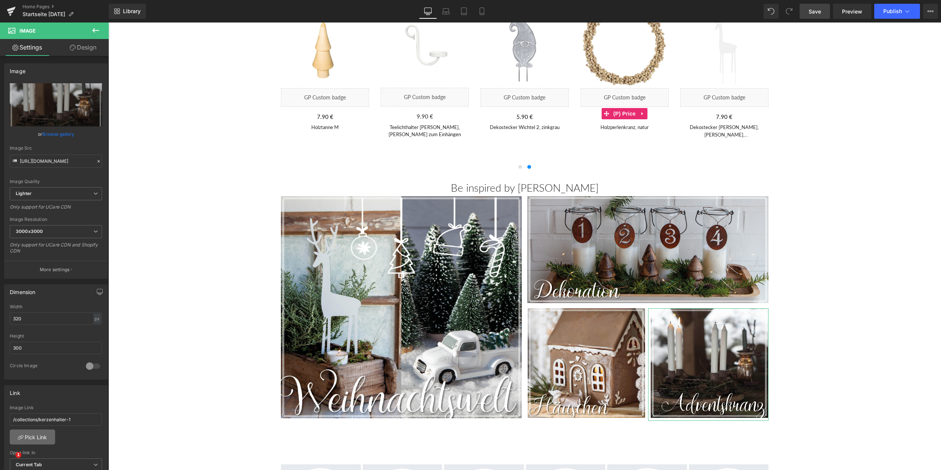
click at [24, 436] on link "Pick Link" at bounding box center [32, 436] width 45 height 15
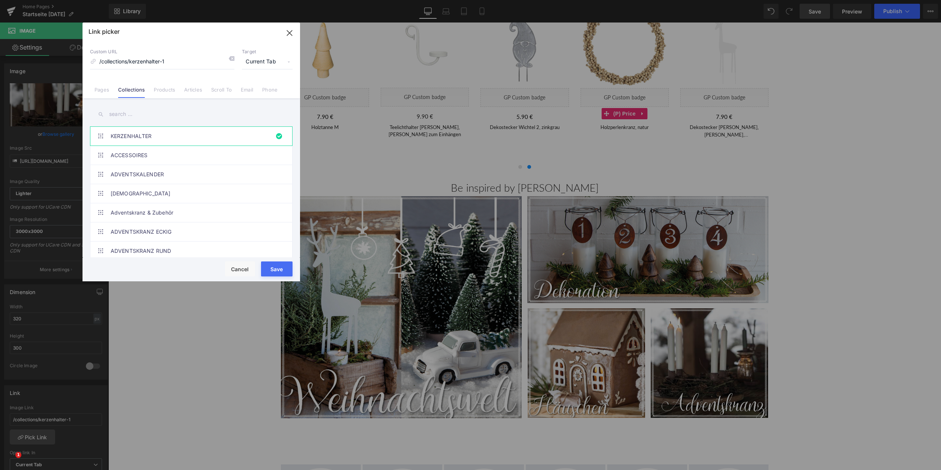
click at [121, 113] on input "text" at bounding box center [191, 114] width 202 height 17
type input "Adventskr"
click at [177, 254] on link "ADVENTSKRÄNZE" at bounding box center [193, 250] width 165 height 19
click at [276, 270] on button "Save" at bounding box center [276, 268] width 31 height 15
